Goal: Transaction & Acquisition: Purchase product/service

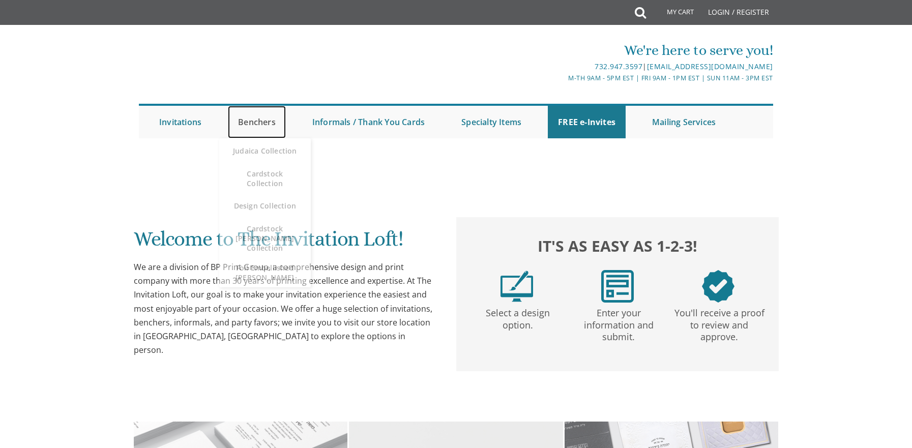
click at [257, 118] on link "Benchers" at bounding box center [257, 122] width 58 height 33
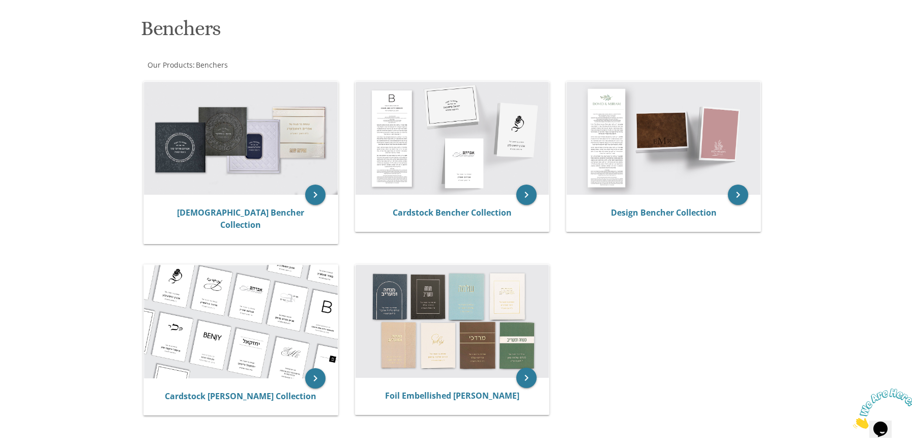
scroll to position [153, 0]
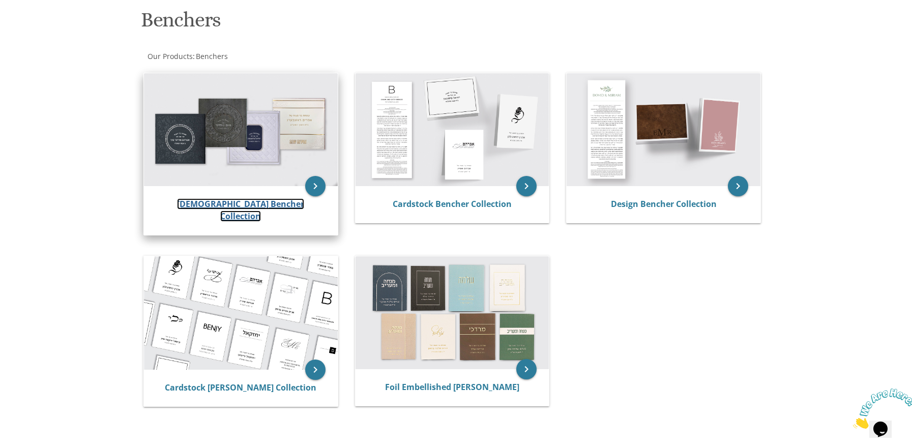
click at [214, 209] on link "[DEMOGRAPHIC_DATA] Bencher Collection" at bounding box center [240, 209] width 127 height 23
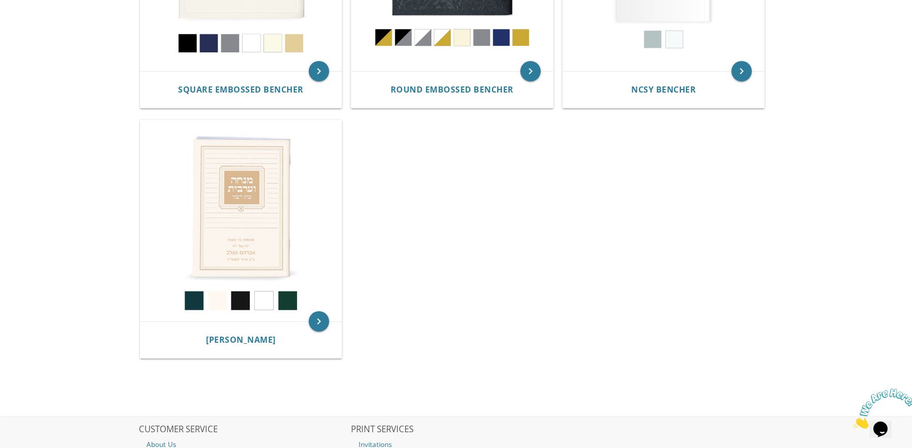
scroll to position [382, 0]
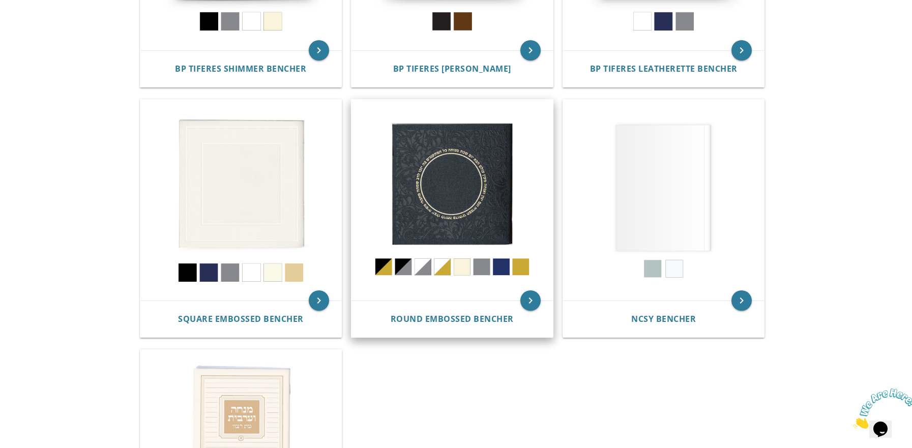
click at [476, 211] on img at bounding box center [451, 200] width 201 height 201
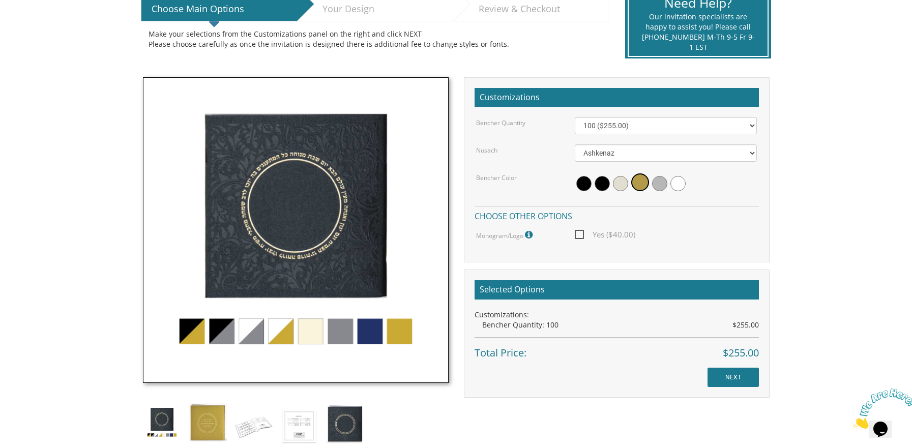
scroll to position [254, 0]
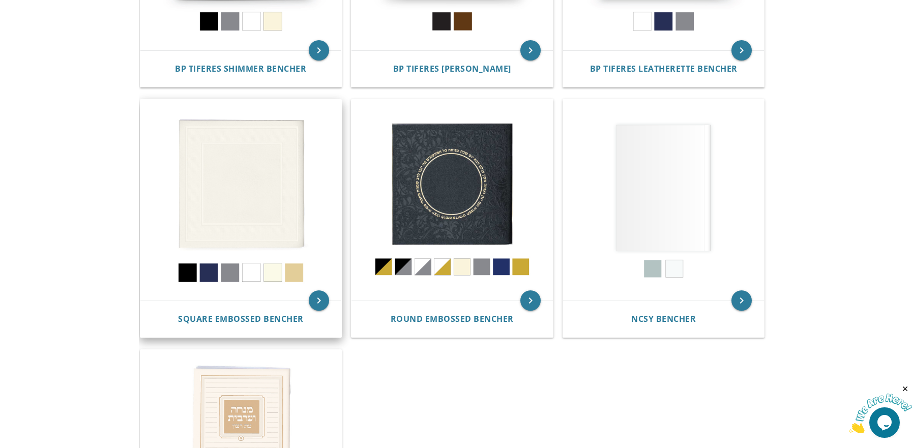
click at [253, 228] on img at bounding box center [240, 200] width 201 height 201
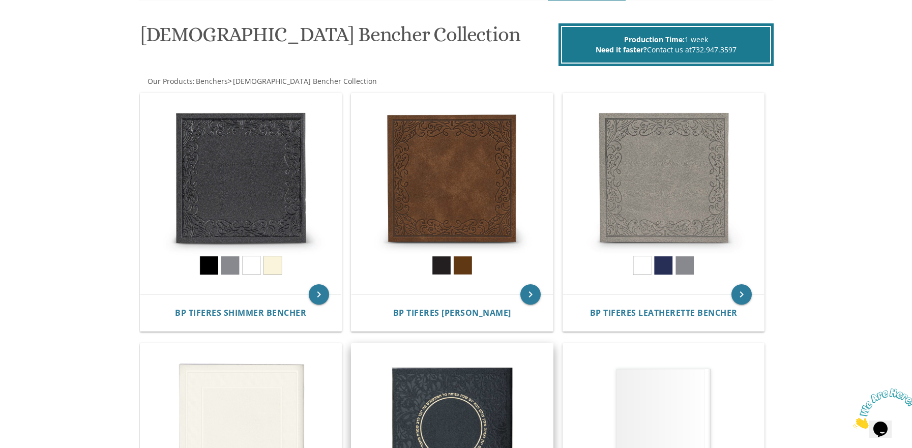
scroll to position [128, 0]
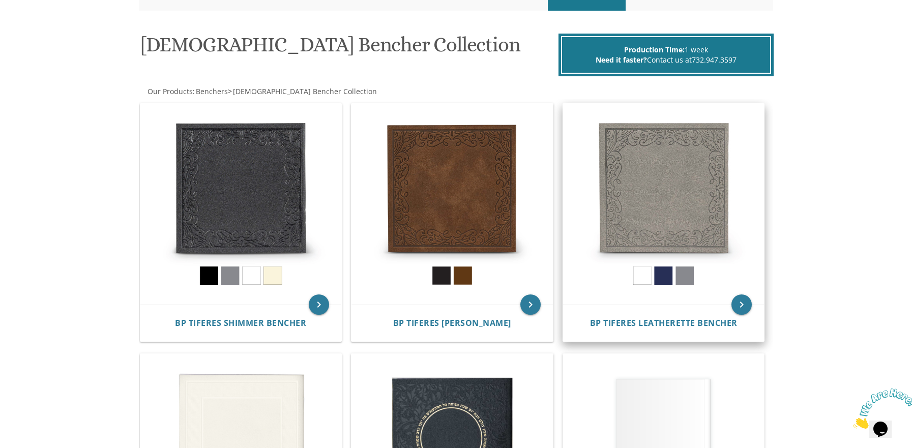
click at [691, 204] on img at bounding box center [663, 204] width 201 height 201
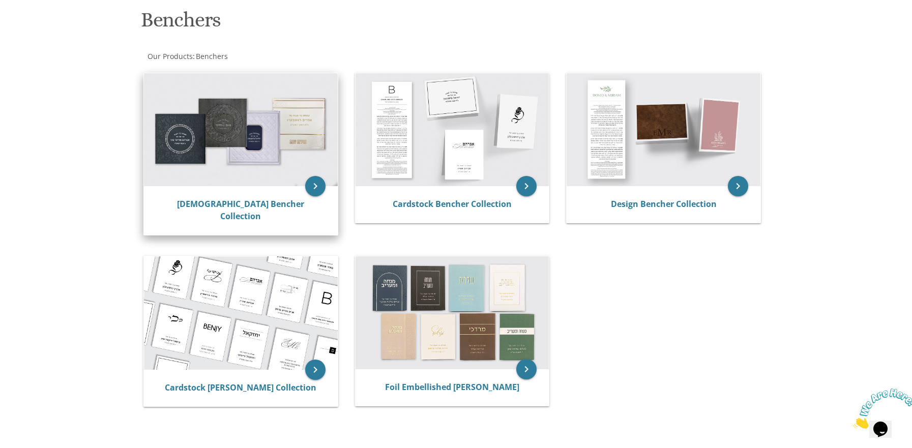
click at [302, 131] on img at bounding box center [241, 129] width 194 height 113
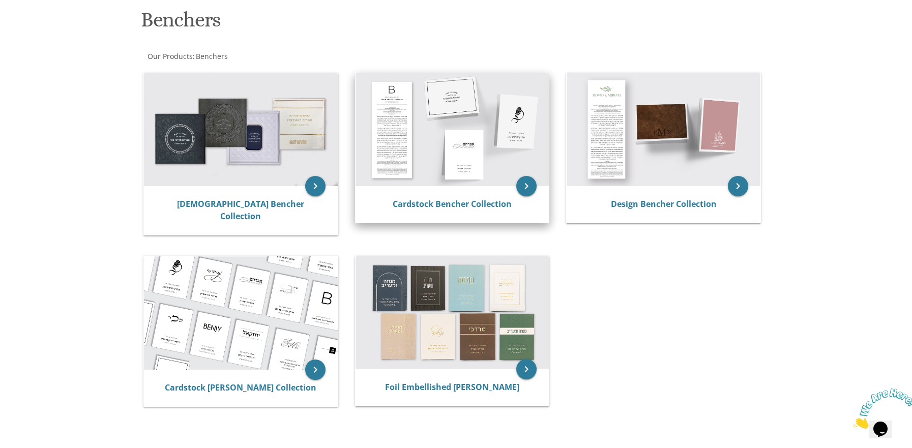
click at [481, 176] on img at bounding box center [452, 129] width 194 height 113
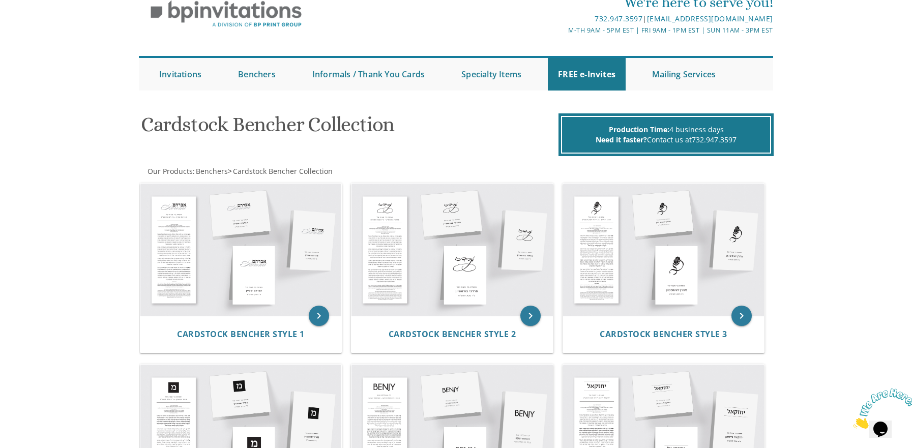
scroll to position [153, 0]
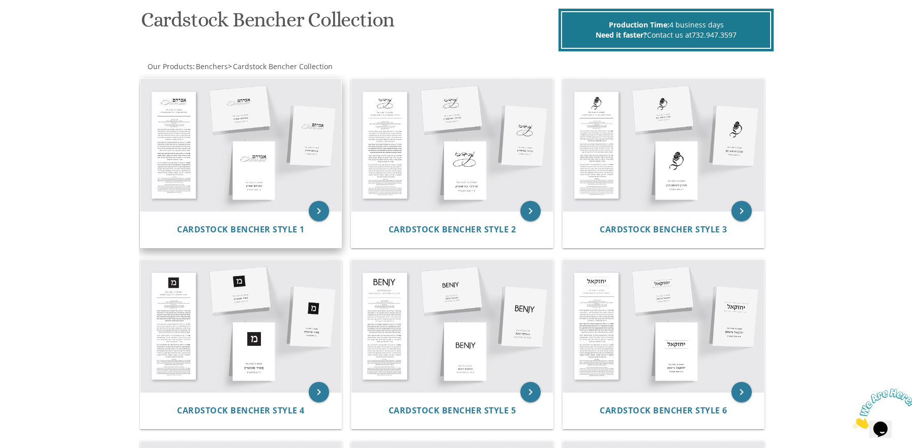
click at [219, 153] on img at bounding box center [240, 145] width 201 height 132
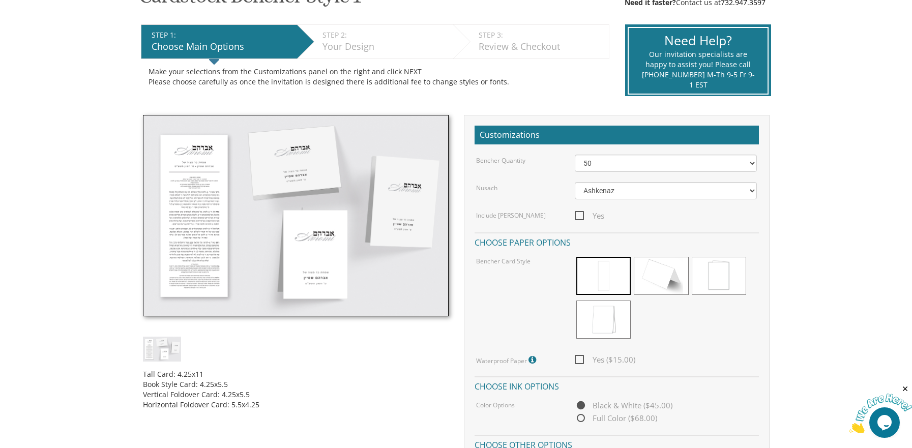
scroll to position [203, 0]
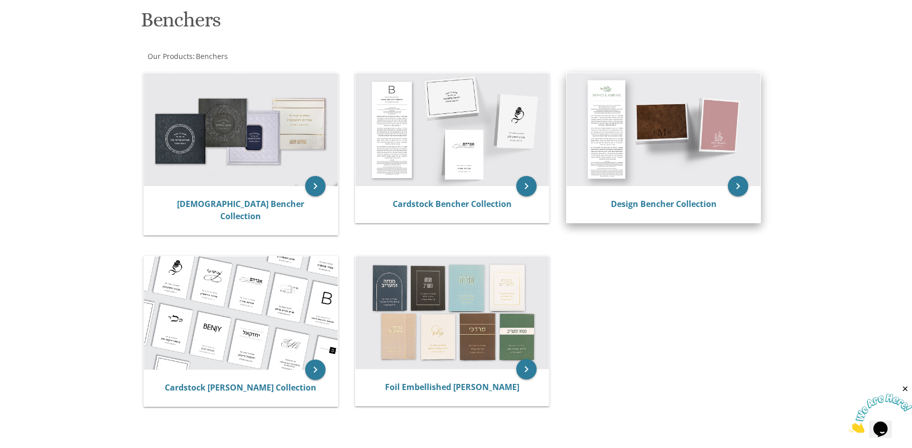
click at [691, 159] on img at bounding box center [664, 129] width 194 height 113
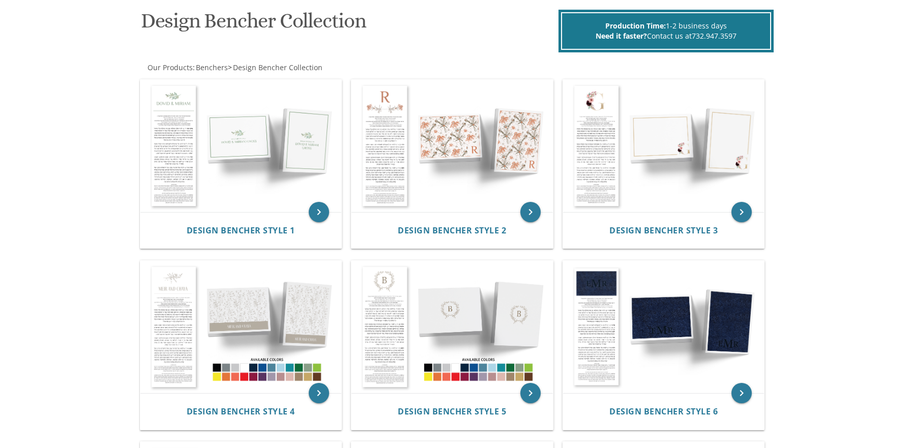
scroll to position [153, 0]
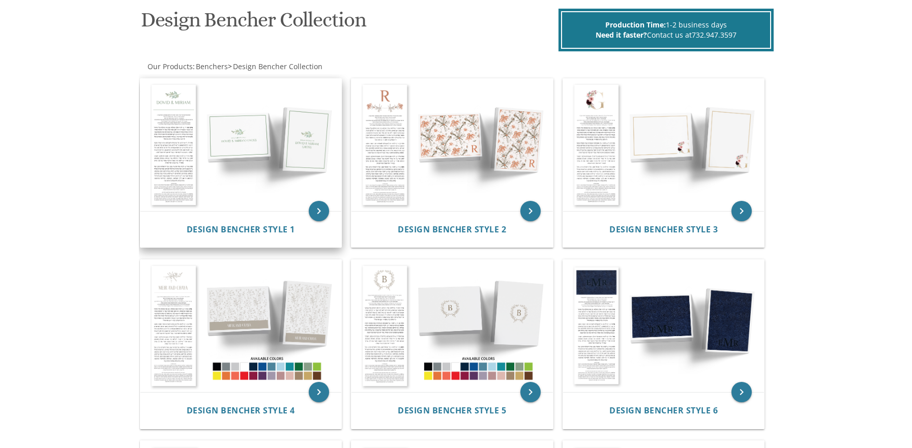
click at [236, 146] on img at bounding box center [240, 145] width 201 height 132
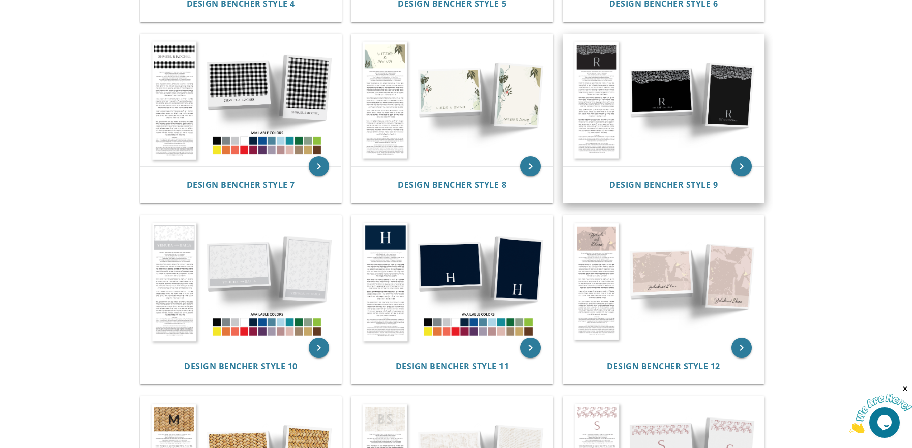
click at [592, 79] on img at bounding box center [663, 100] width 201 height 132
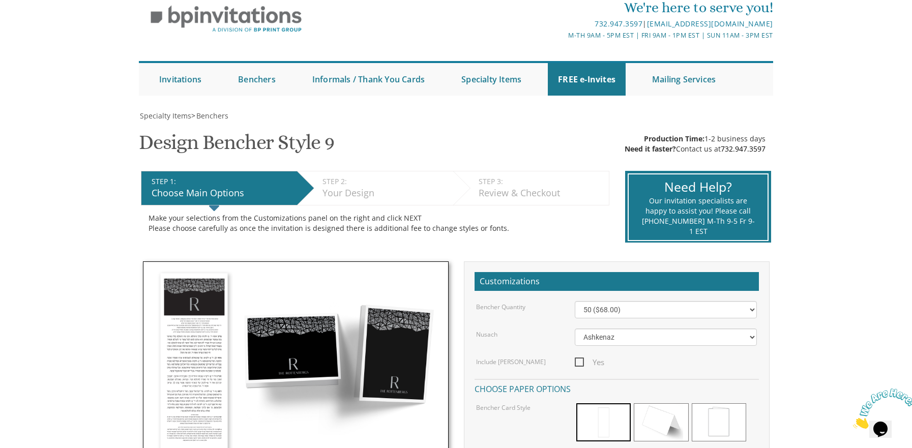
scroll to position [153, 0]
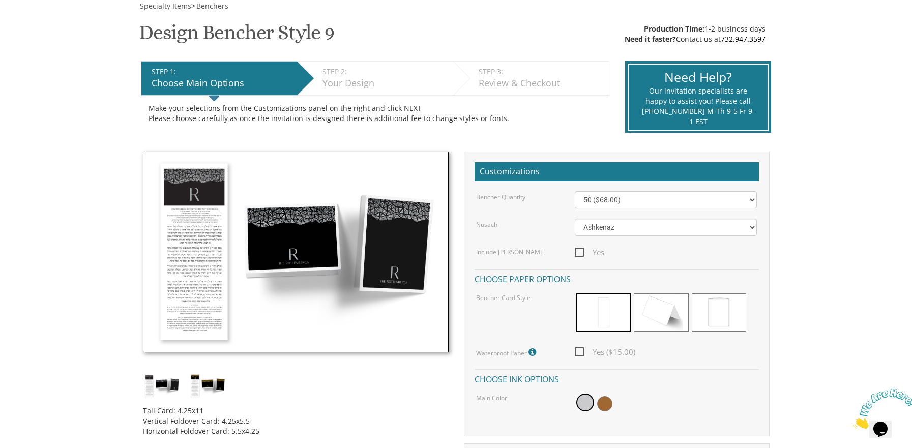
click at [297, 257] on img at bounding box center [296, 252] width 306 height 201
click at [210, 246] on img at bounding box center [296, 252] width 306 height 201
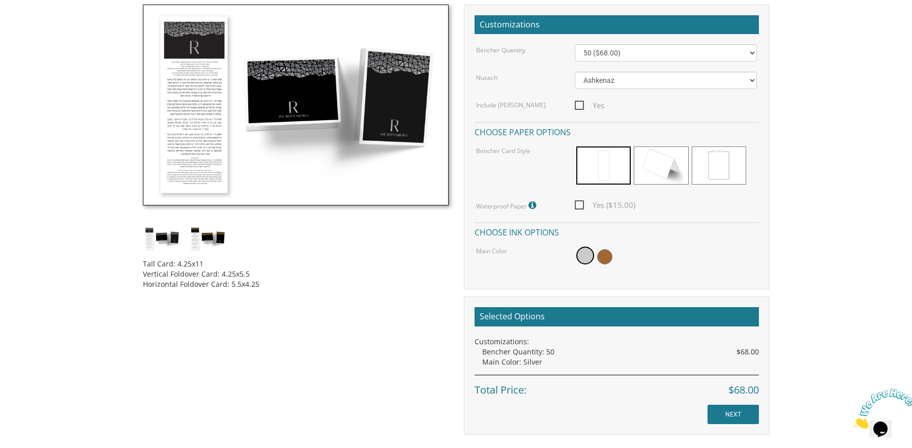
scroll to position [305, 0]
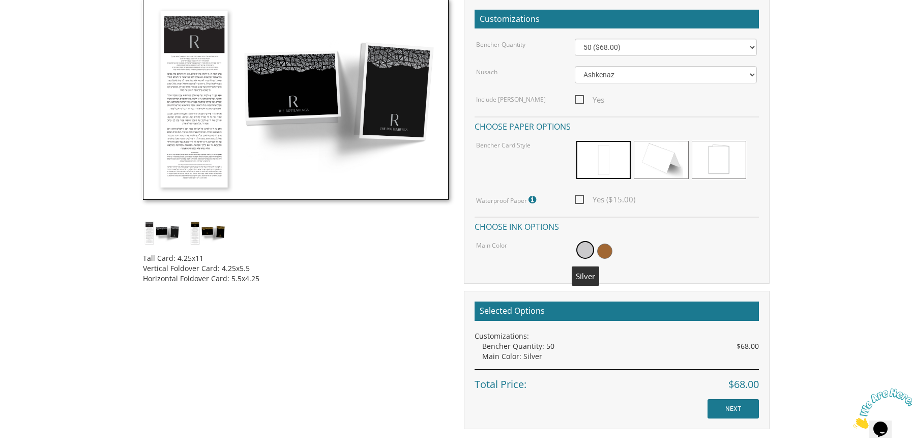
click at [590, 249] on span at bounding box center [585, 250] width 18 height 18
click at [577, 201] on span "Yes ($15.00)" at bounding box center [605, 199] width 61 height 13
click at [577, 201] on input "Yes ($15.00)" at bounding box center [578, 198] width 7 height 7
checkbox input "true"
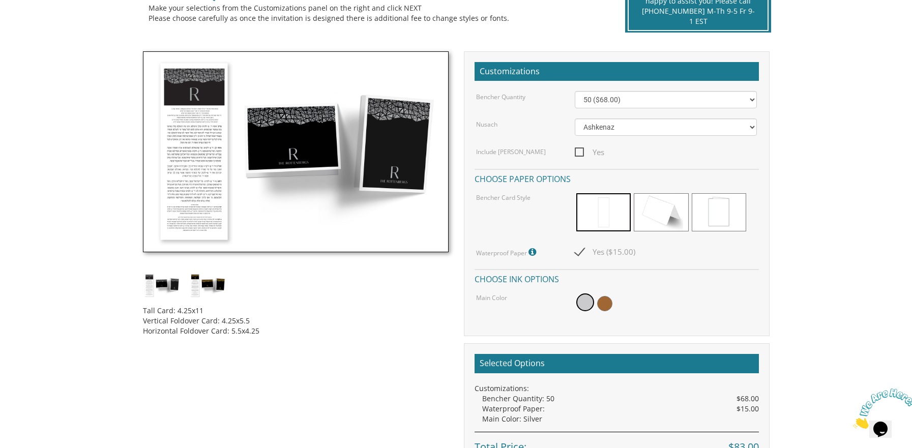
scroll to position [203, 0]
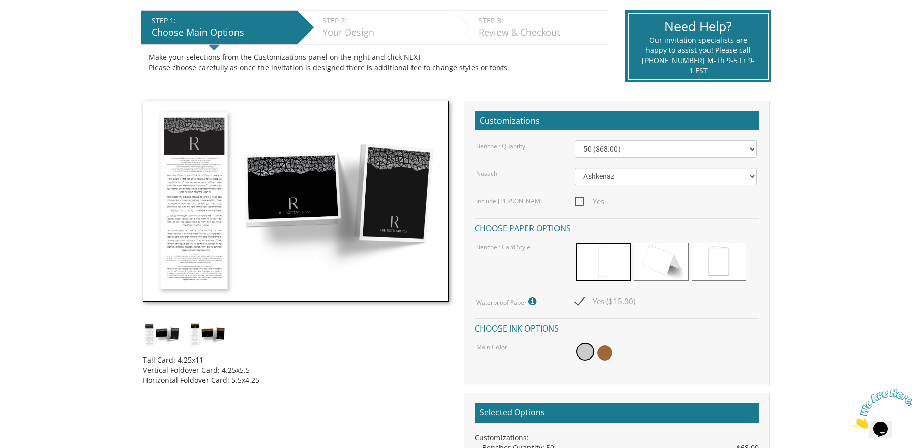
click at [400, 219] on img at bounding box center [296, 201] width 306 height 201
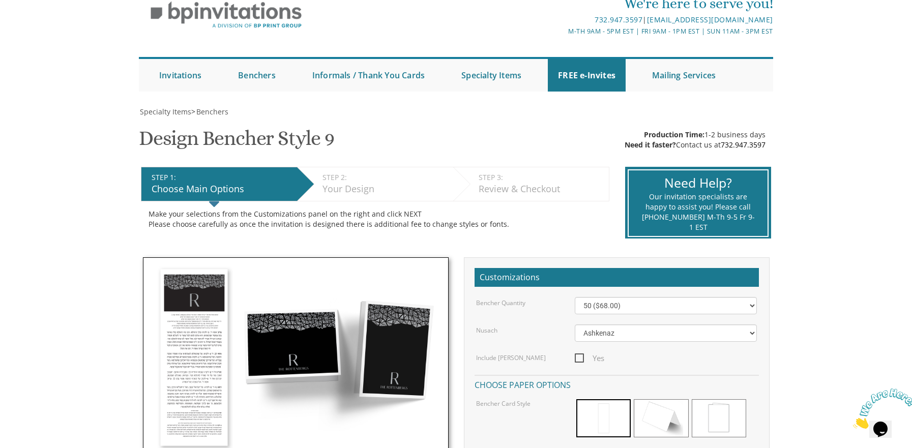
scroll to position [102, 0]
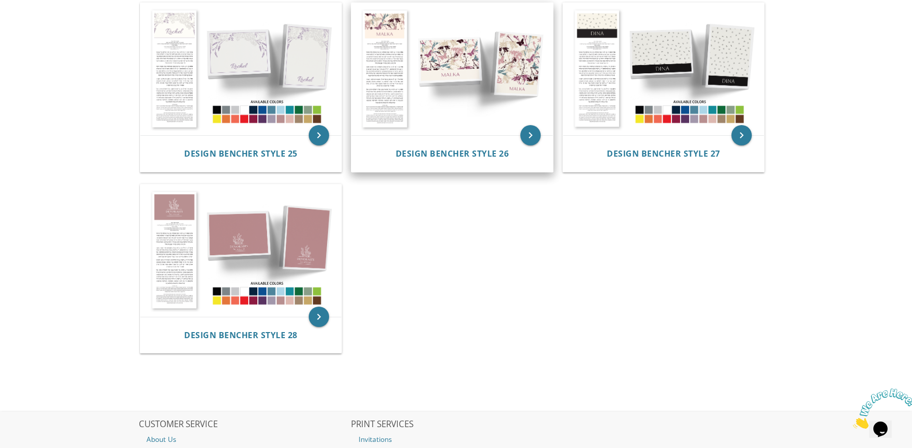
scroll to position [1678, 0]
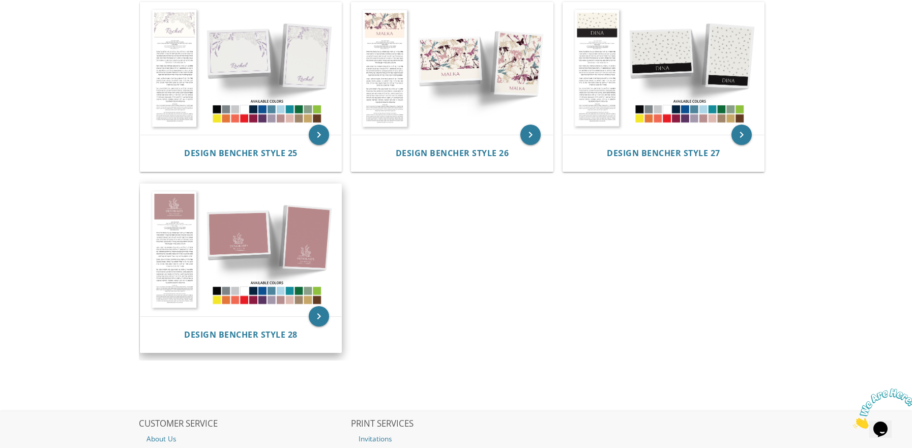
click at [299, 262] on img at bounding box center [240, 250] width 201 height 132
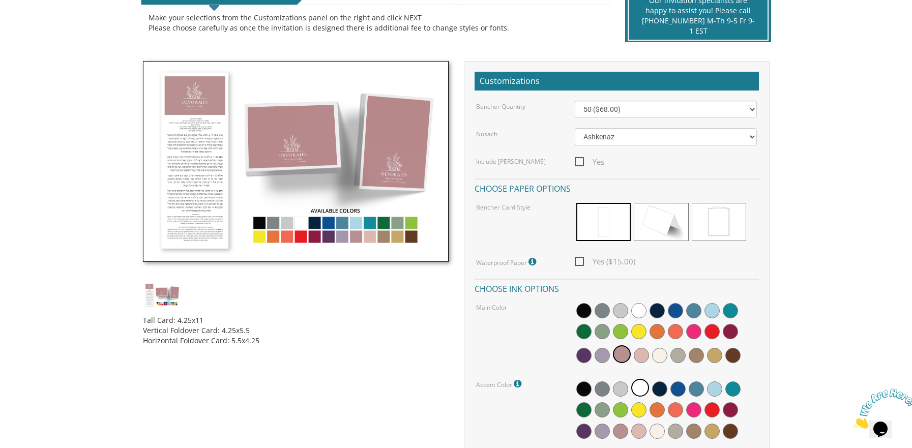
scroll to position [254, 0]
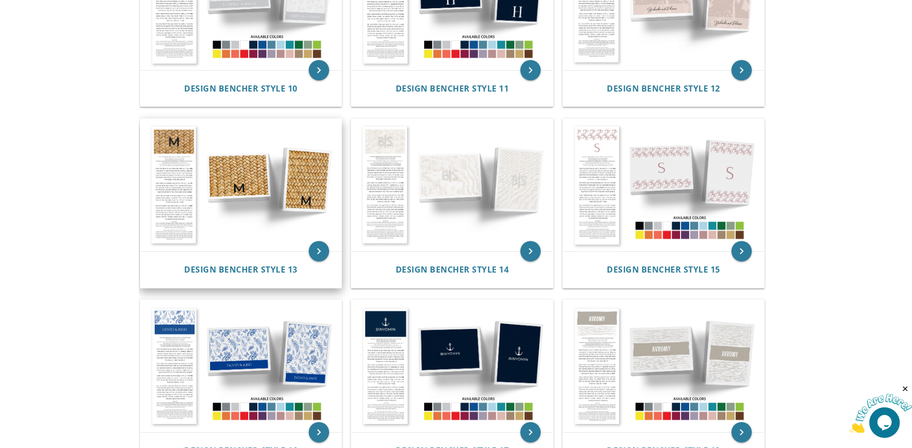
scroll to position [814, 0]
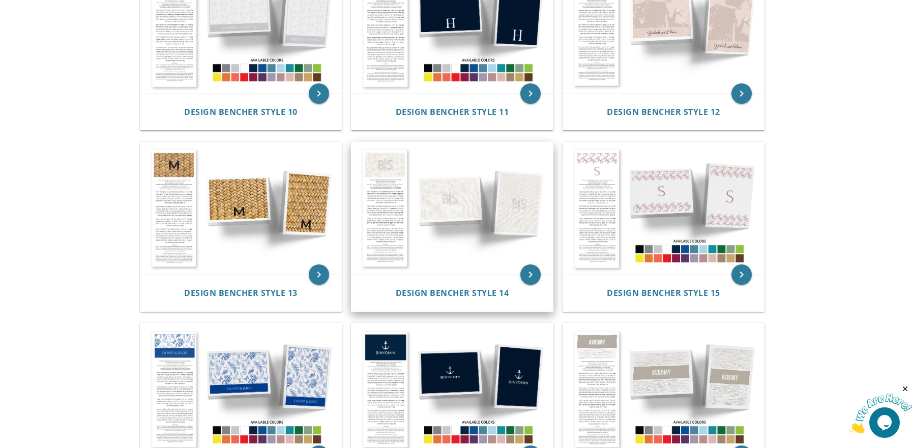
click at [448, 192] on img at bounding box center [451, 208] width 201 height 132
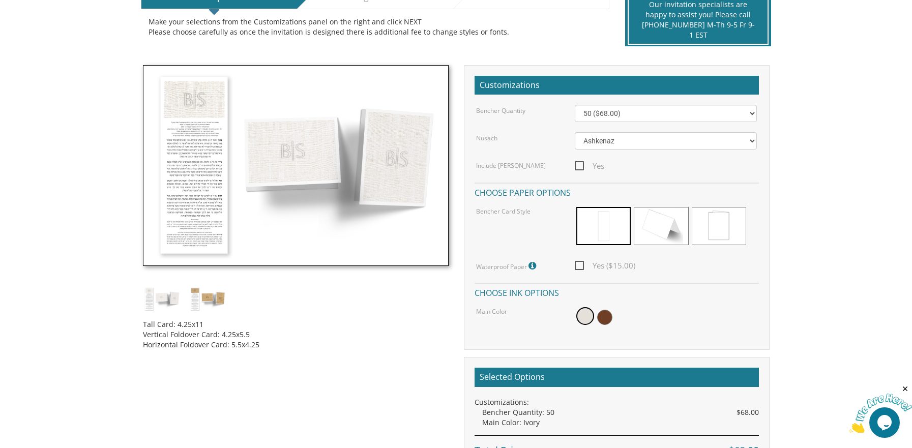
scroll to position [254, 0]
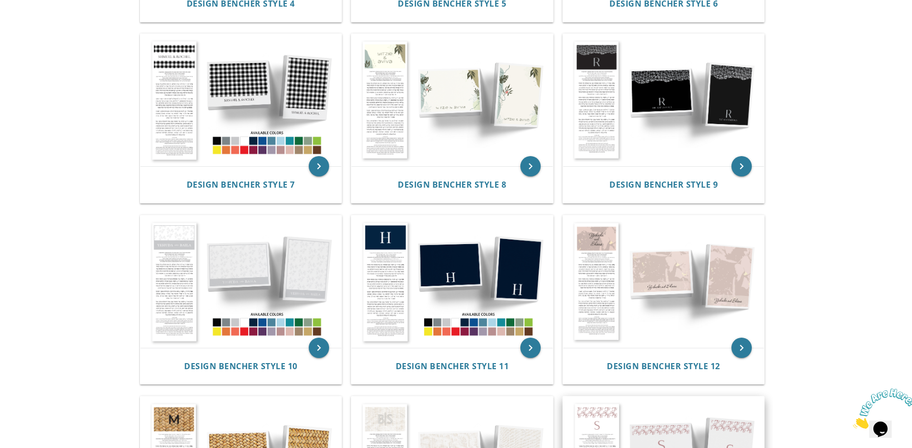
scroll to position [509, 0]
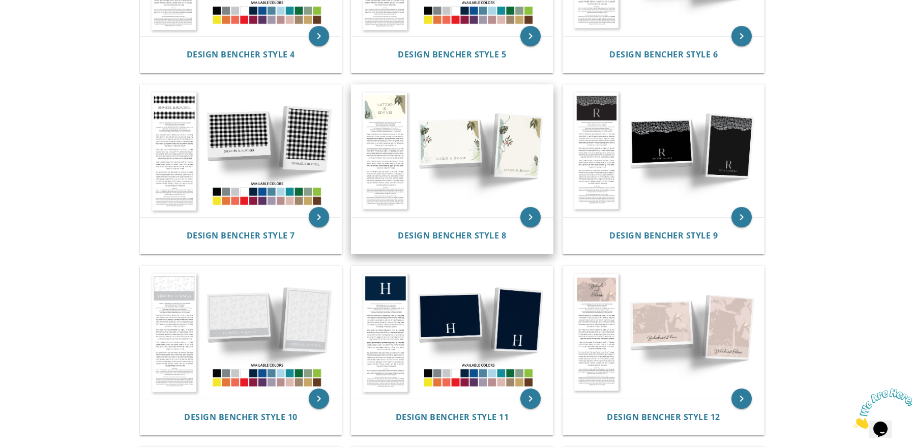
click at [481, 164] on img at bounding box center [451, 151] width 201 height 132
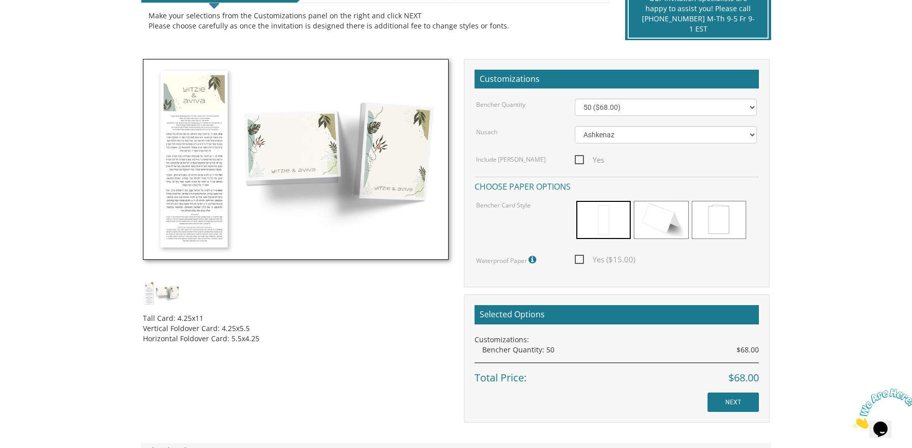
scroll to position [254, 0]
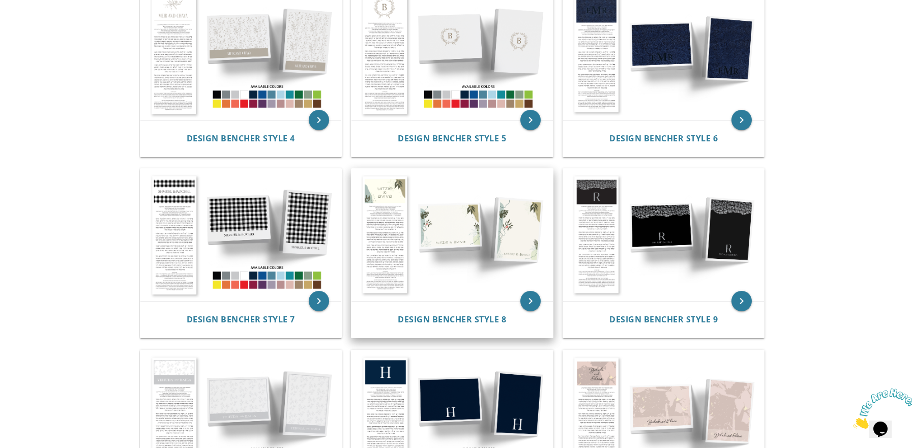
scroll to position [356, 0]
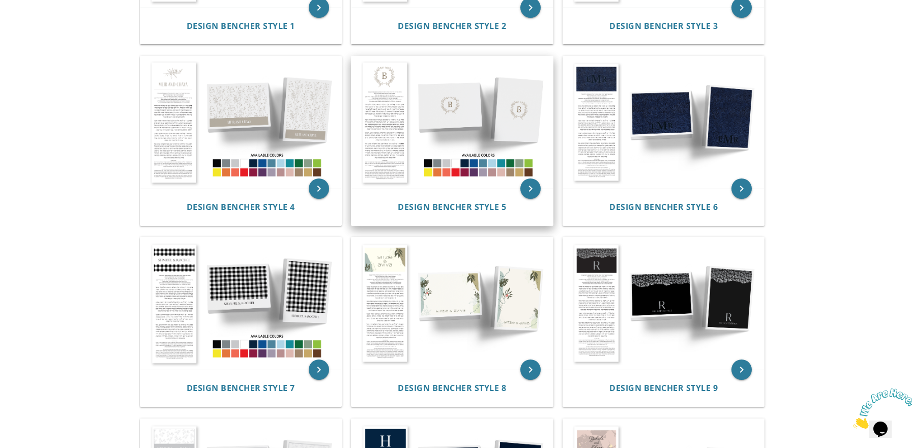
click at [450, 112] on img at bounding box center [451, 122] width 201 height 132
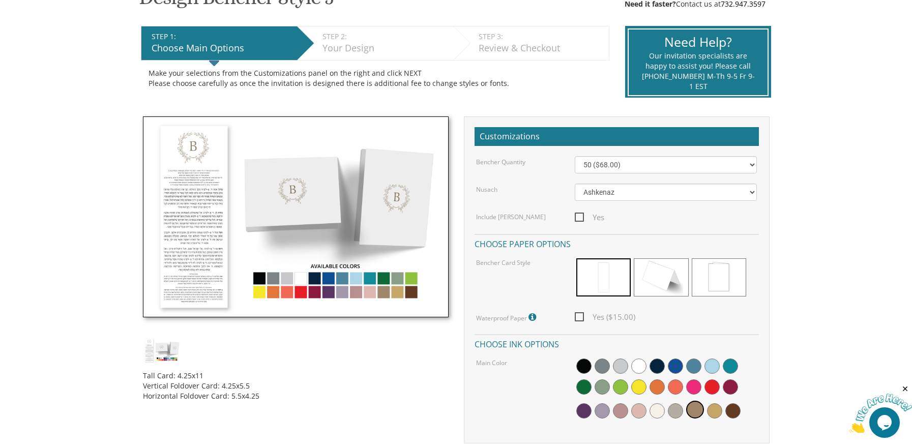
scroll to position [203, 0]
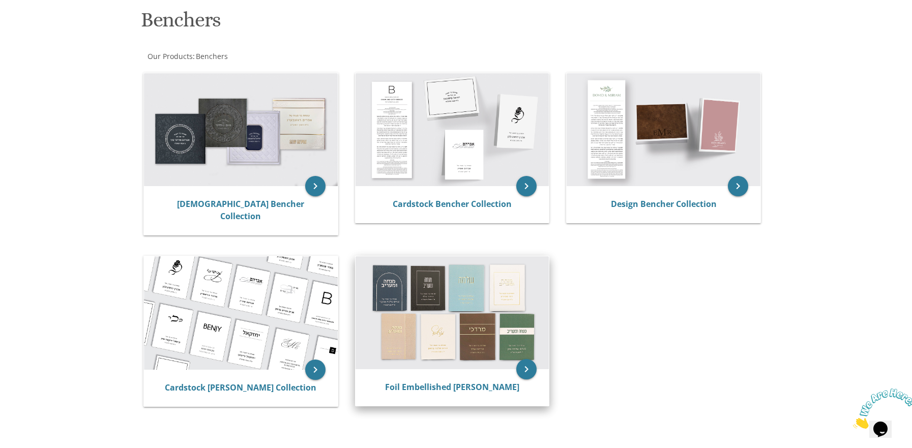
click at [473, 335] on img at bounding box center [452, 312] width 194 height 113
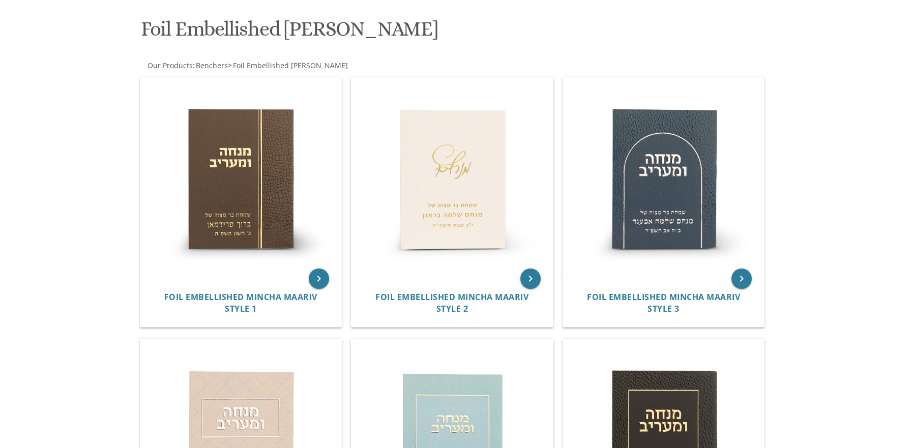
scroll to position [153, 0]
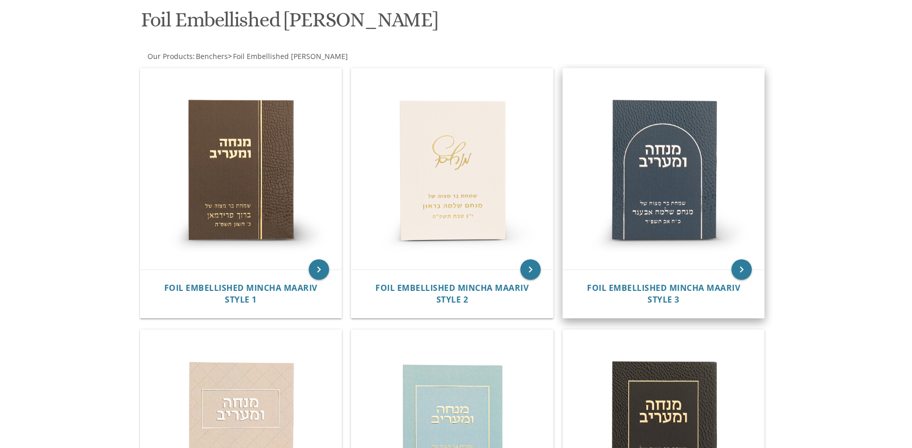
click at [689, 230] on img at bounding box center [663, 169] width 201 height 201
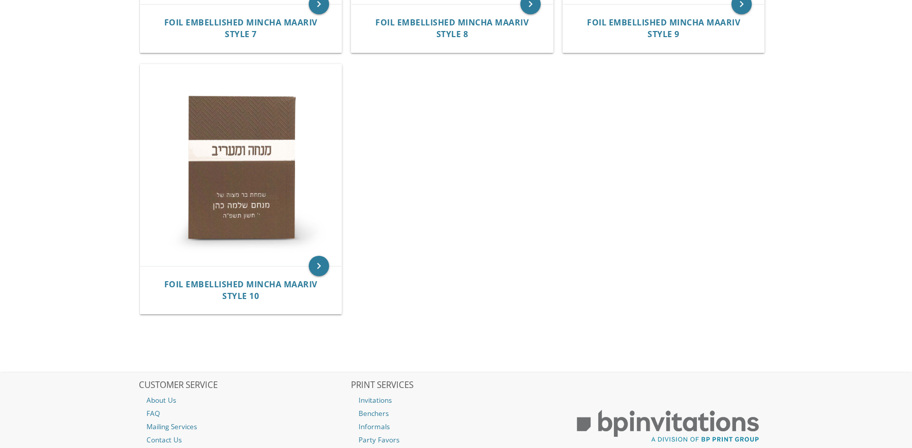
scroll to position [966, 0]
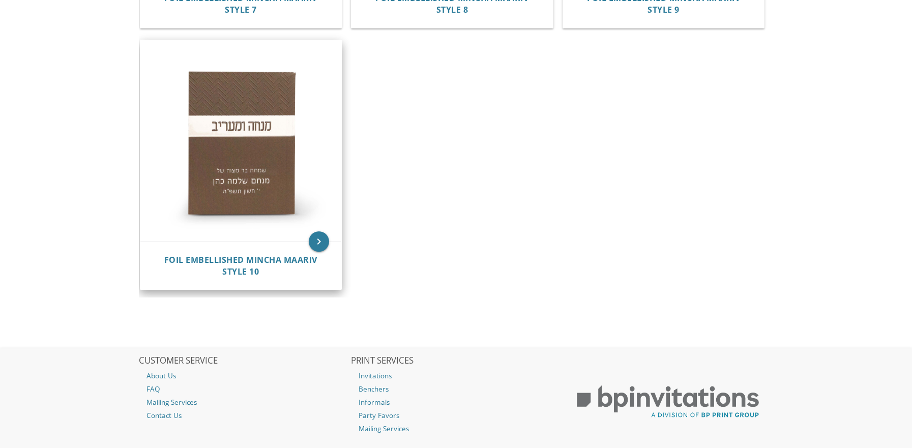
click at [243, 183] on img at bounding box center [240, 140] width 201 height 201
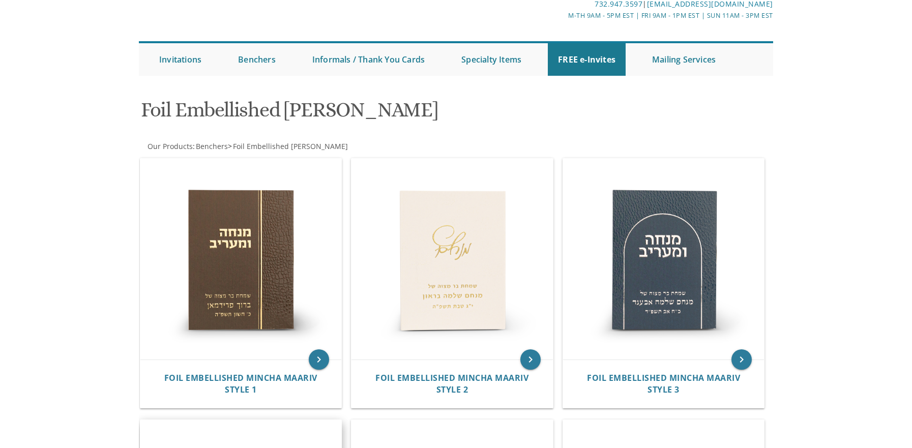
scroll to position [0, 0]
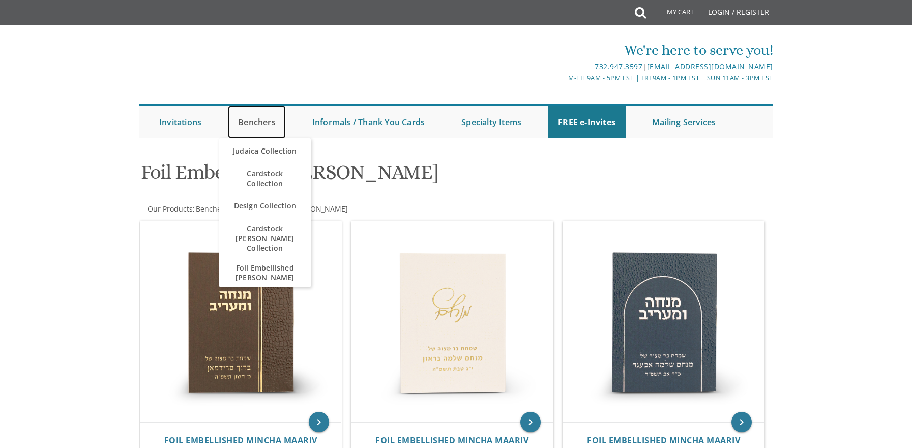
click at [264, 121] on link "Benchers" at bounding box center [257, 122] width 58 height 33
click at [277, 180] on span "Cardstock Collection" at bounding box center [264, 178] width 71 height 29
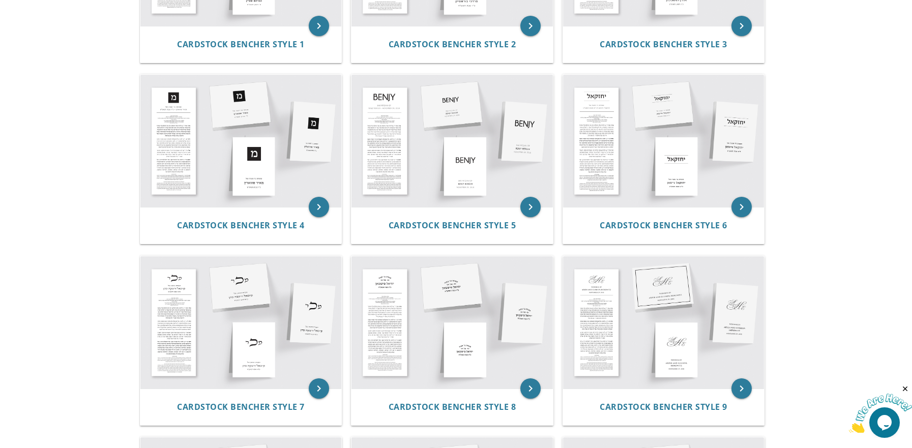
scroll to position [356, 0]
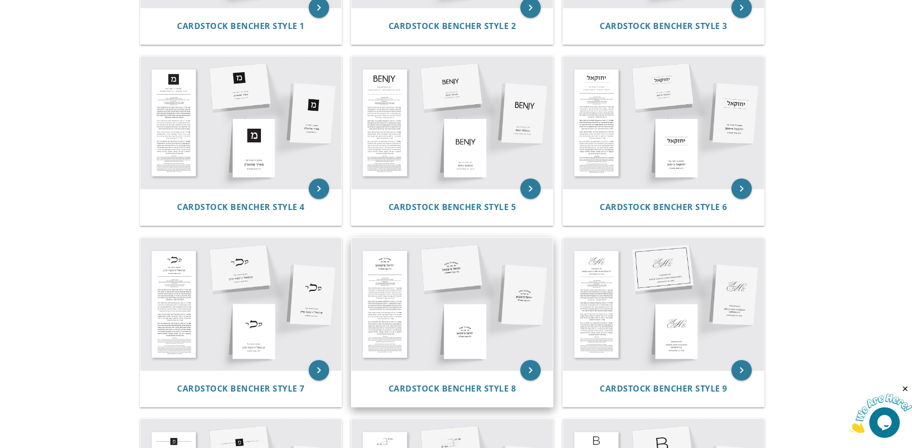
click at [417, 303] on img at bounding box center [451, 304] width 201 height 132
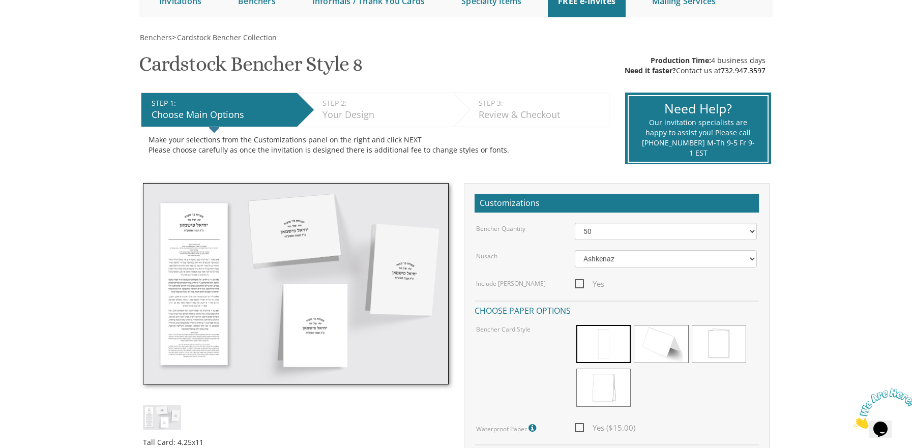
scroll to position [153, 0]
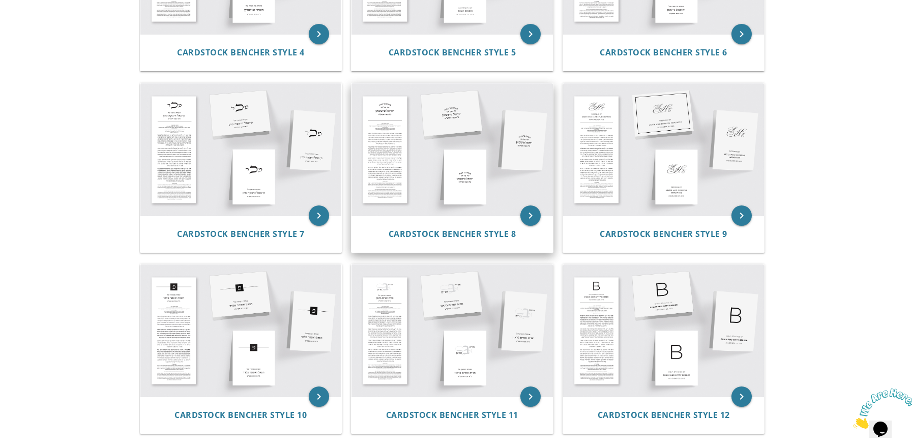
scroll to position [559, 0]
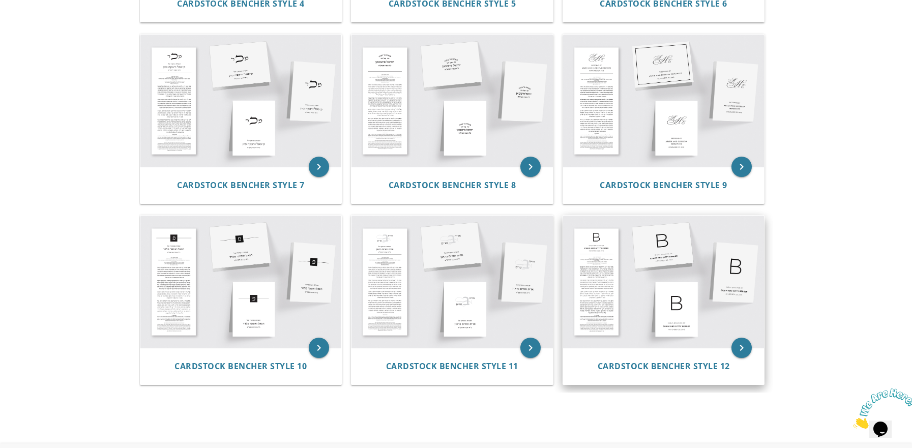
click at [597, 300] on img at bounding box center [663, 282] width 201 height 132
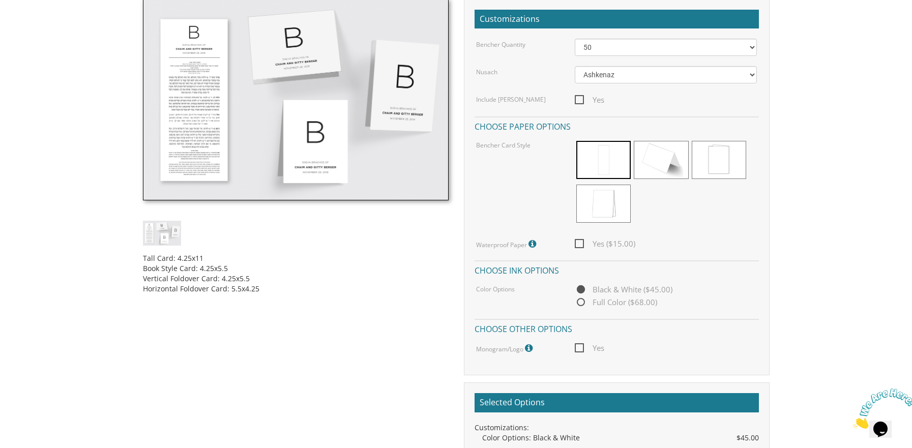
scroll to position [254, 0]
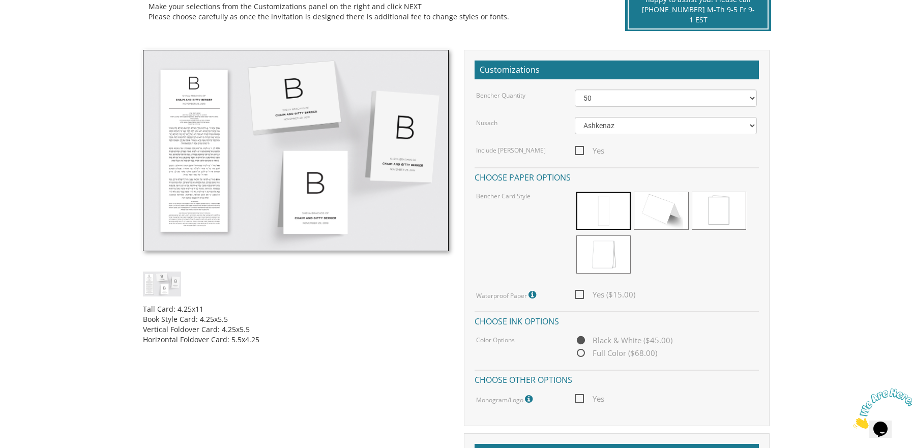
click at [584, 294] on span "Yes ($15.00)" at bounding box center [605, 294] width 61 height 13
click at [581, 294] on input "Yes ($15.00)" at bounding box center [578, 293] width 7 height 7
checkbox input "true"
click at [752, 96] on select "50 60 70 80 90 100 125 150 175 200 225 250 275 300 325 350 375 400 425 450 475 …" at bounding box center [666, 98] width 182 height 17
select select "100"
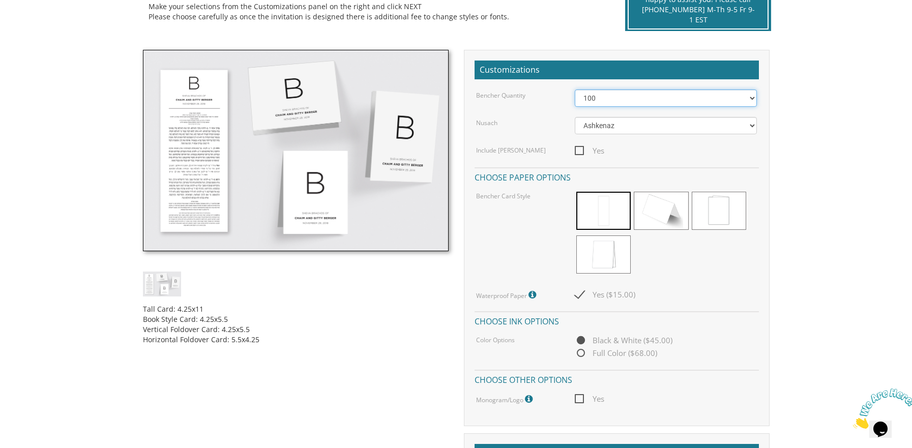
click at [575, 90] on select "50 60 70 80 90 100 125 150 175 200 225 250 275 300 325 350 375 400 425 450 475 …" at bounding box center [666, 98] width 182 height 17
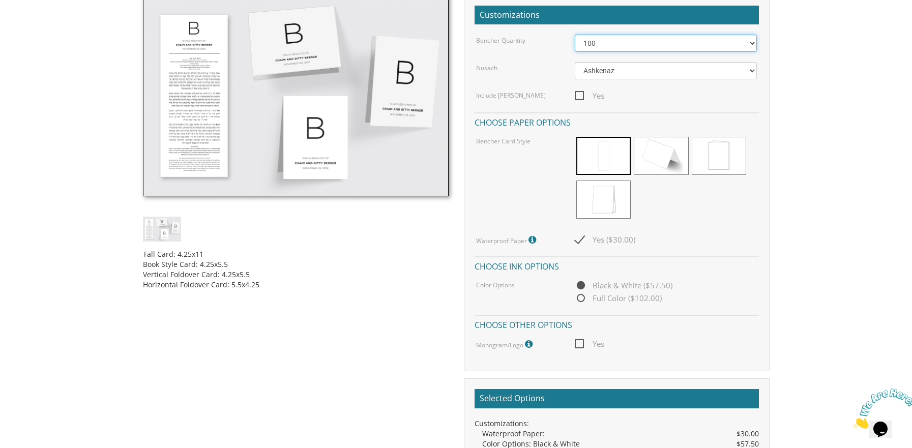
scroll to position [305, 0]
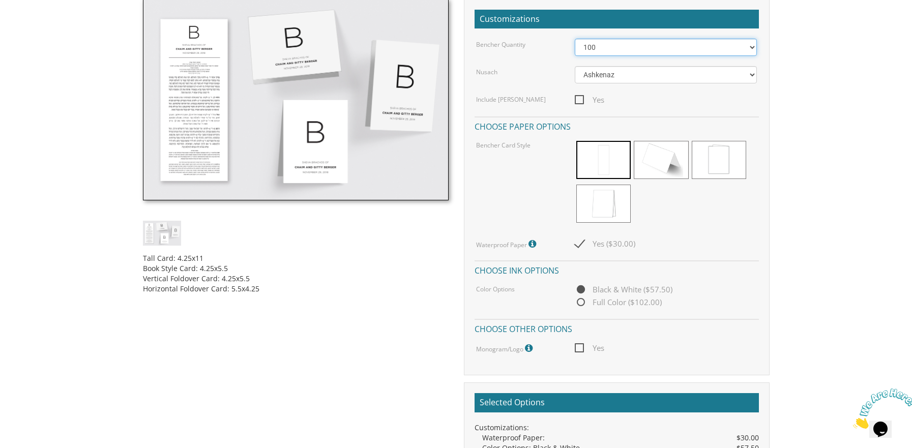
click at [751, 47] on select "50 60 70 80 90 100 125 150 175 200 225 250 275 300 325 350 375 400 425 450 475 …" at bounding box center [666, 47] width 182 height 17
click at [579, 102] on span "Yes" at bounding box center [589, 100] width 29 height 13
click at [579, 102] on input "Yes" at bounding box center [578, 99] width 7 height 7
checkbox input "true"
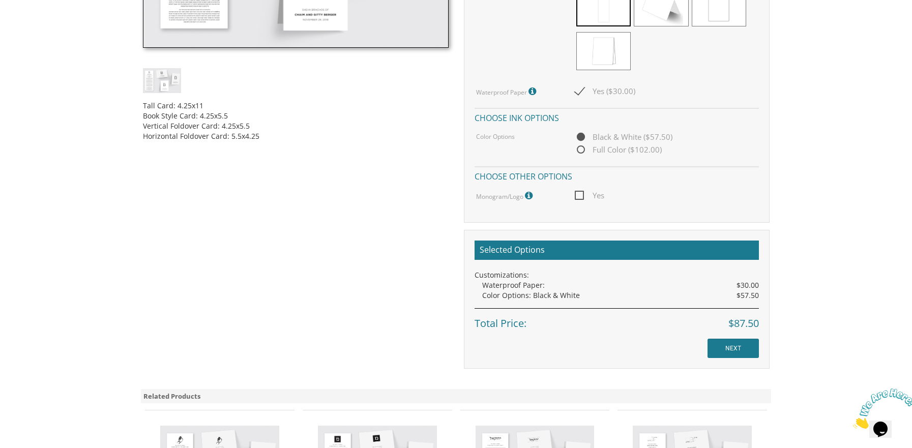
scroll to position [0, 0]
